Goal: Check status: Check status

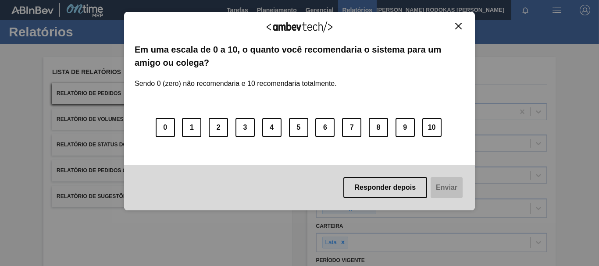
scroll to position [144, 0]
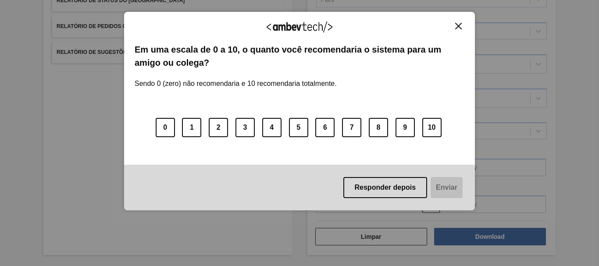
click at [454, 25] on button "Close" at bounding box center [459, 25] width 12 height 7
click at [462, 21] on div "Agradecemos seu feedback! Em uma escala de 0 a 10, o quanto você recomendaria o…" at bounding box center [299, 111] width 351 height 199
click at [456, 23] on img "Close" at bounding box center [458, 26] width 7 height 7
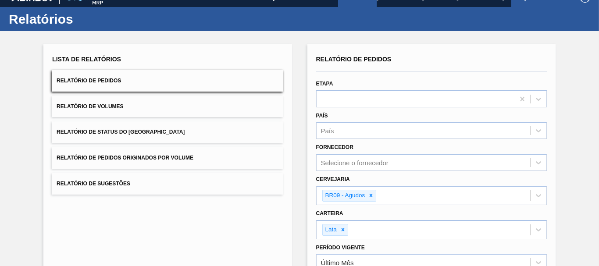
scroll to position [0, 0]
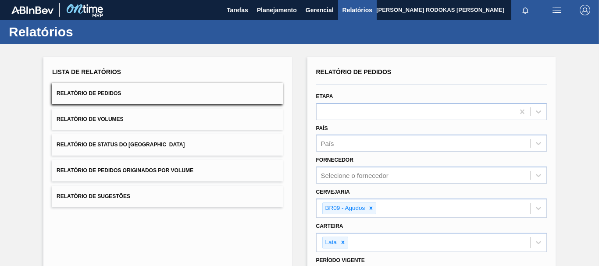
click at [276, 20] on div "Relatórios" at bounding box center [299, 32] width 599 height 24
click at [271, 6] on span "Planejamento" at bounding box center [277, 10] width 40 height 11
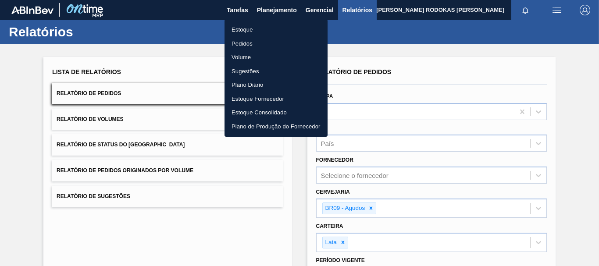
click at [253, 31] on li "Estoque" at bounding box center [276, 30] width 103 height 14
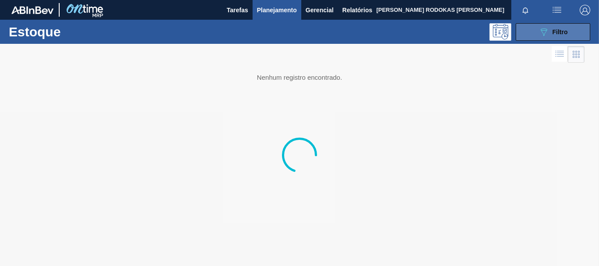
click at [571, 24] on button "089F7B8B-B2A5-4AFE-B5C0-19BA573D28AC Filtro" at bounding box center [553, 32] width 75 height 18
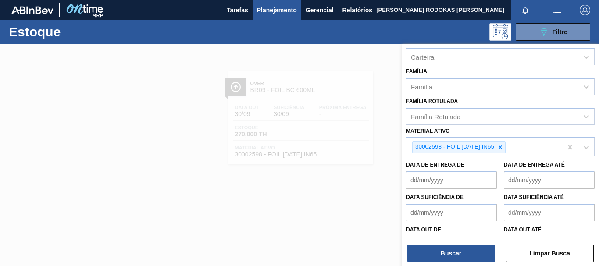
scroll to position [155, 0]
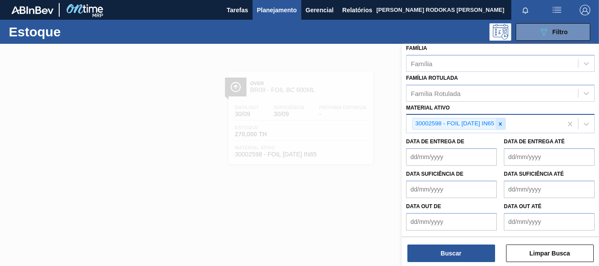
click at [502, 121] on icon at bounding box center [500, 124] width 6 height 6
paste ativo "30012535"
type ativo "30012535"
click at [504, 124] on icon at bounding box center [500, 124] width 6 height 6
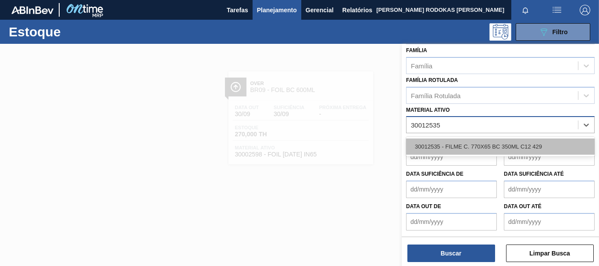
click at [468, 145] on div "30012535 - FILME C. 770X65 BC 350ML C12 429" at bounding box center [500, 147] width 189 height 16
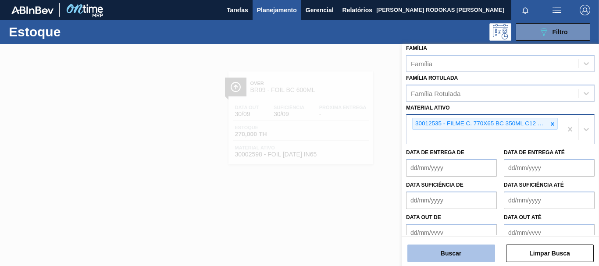
click at [466, 259] on button "Buscar" at bounding box center [451, 254] width 88 height 18
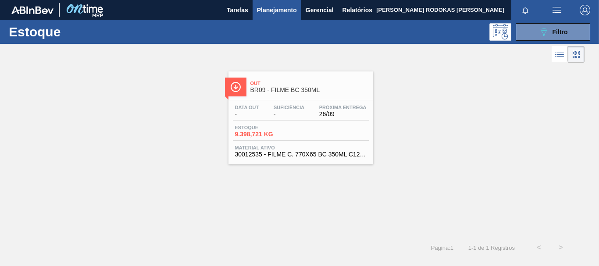
click at [341, 132] on div "Estoque 9.398,721 KG" at bounding box center [301, 133] width 136 height 16
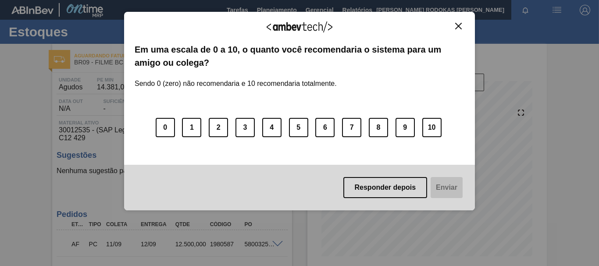
click at [459, 23] on img "Close" at bounding box center [458, 26] width 7 height 7
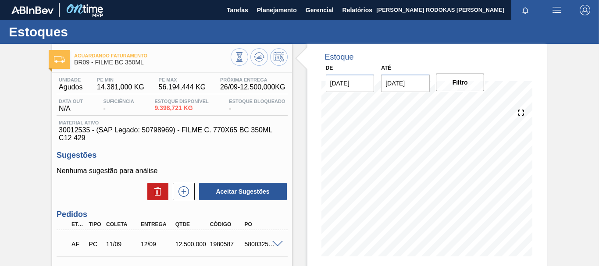
scroll to position [44, 0]
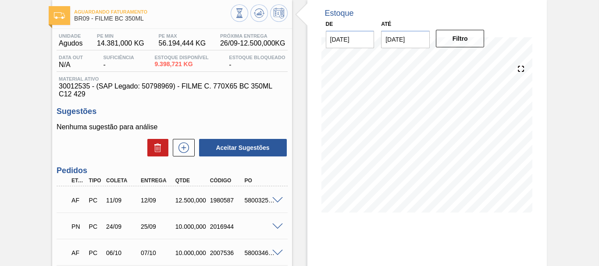
click at [277, 223] on div at bounding box center [279, 226] width 18 height 7
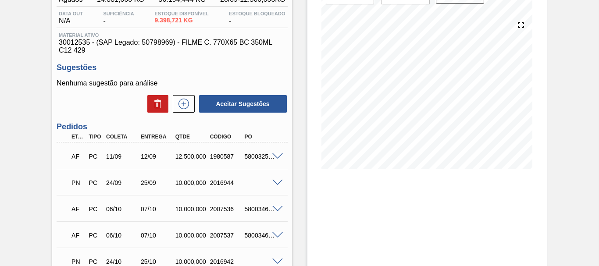
click at [274, 185] on span at bounding box center [277, 183] width 11 height 7
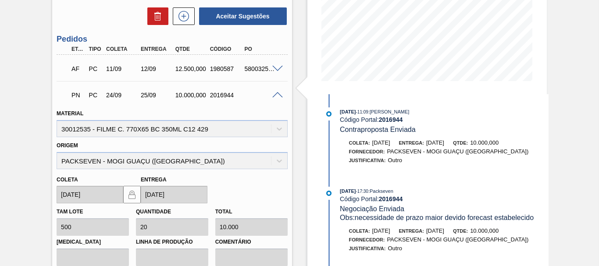
scroll to position [219, 0]
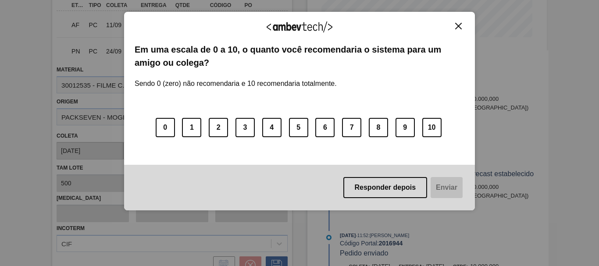
click at [457, 29] on img "Close" at bounding box center [458, 26] width 7 height 7
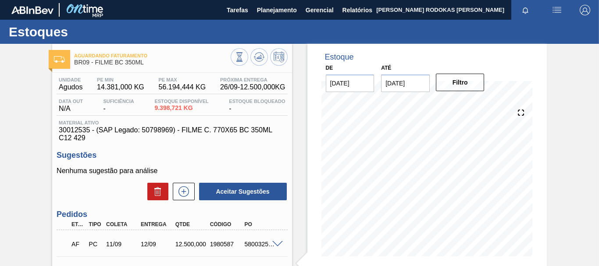
scroll to position [44, 0]
